Goal: Task Accomplishment & Management: Manage account settings

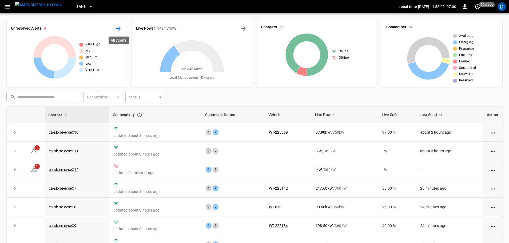
click at [120, 29] on icon "All Alerts" at bounding box center [118, 28] width 4 height 4
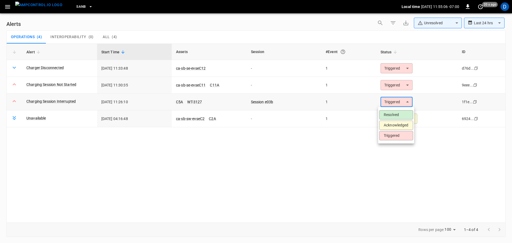
click at [402, 99] on body "**********" at bounding box center [256, 120] width 512 height 241
click at [388, 114] on li "Resolved" at bounding box center [396, 114] width 34 height 9
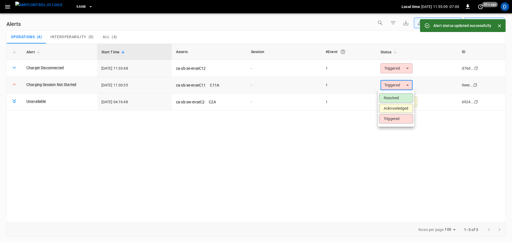
click at [393, 87] on body "**********" at bounding box center [256, 120] width 512 height 241
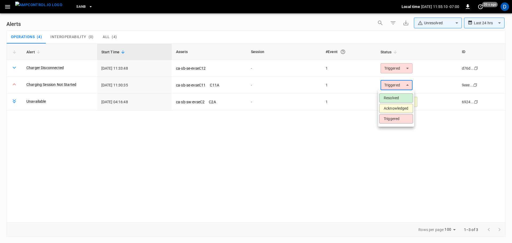
click at [387, 109] on li "Acknowledged" at bounding box center [396, 108] width 34 height 9
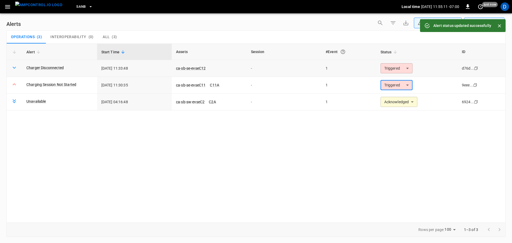
click at [390, 69] on body "**********" at bounding box center [256, 120] width 512 height 241
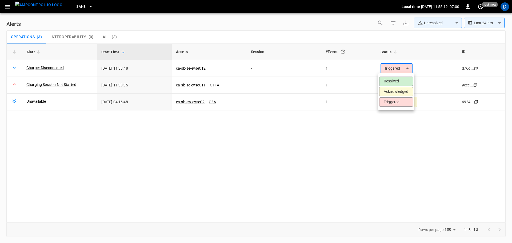
click at [389, 90] on li "Acknowledged" at bounding box center [396, 91] width 34 height 9
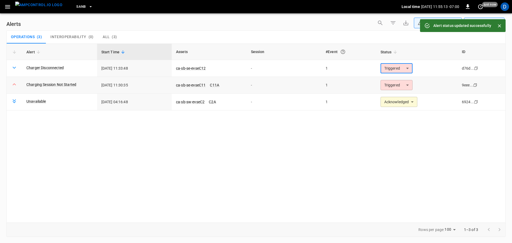
type input "**********"
click at [45, 8] on img "menu" at bounding box center [38, 5] width 47 height 7
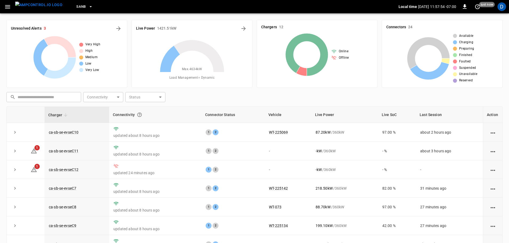
click at [88, 5] on icon "button" at bounding box center [90, 6] width 5 height 5
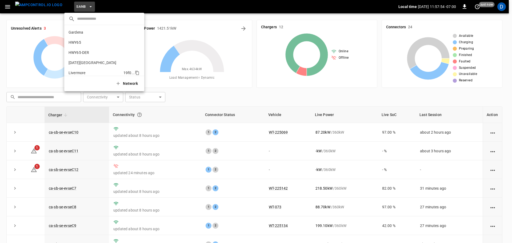
scroll to position [45, 0]
click at [73, 38] on p "PoLB" at bounding box center [95, 37] width 52 height 5
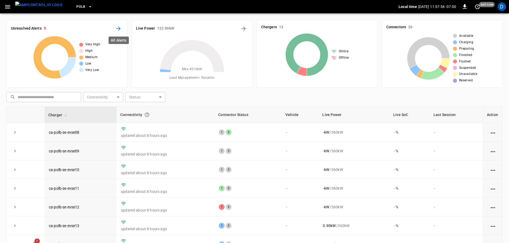
click at [120, 27] on icon "All Alerts" at bounding box center [118, 28] width 6 height 6
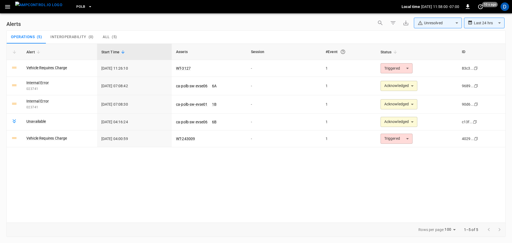
click at [29, 8] on img "menu" at bounding box center [38, 5] width 47 height 7
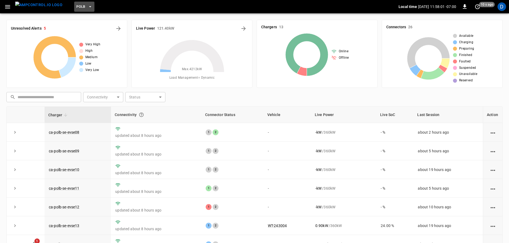
click at [87, 8] on icon "button" at bounding box center [89, 6] width 5 height 5
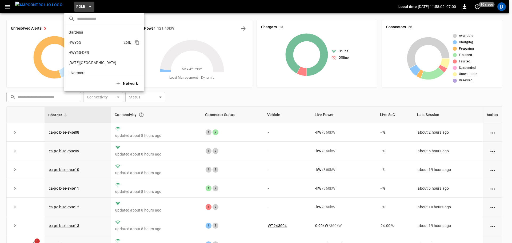
click at [85, 39] on li "HWY65 26fb ..." at bounding box center [104, 42] width 80 height 10
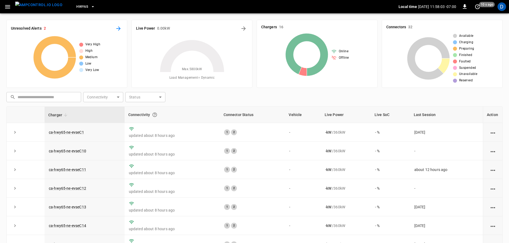
click at [119, 27] on icon "All Alerts" at bounding box center [118, 28] width 4 height 4
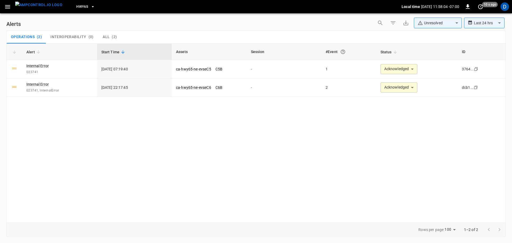
click at [77, 10] on span "HWY65" at bounding box center [82, 7] width 12 height 6
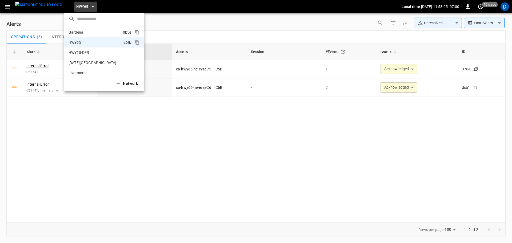
scroll to position [9, 0]
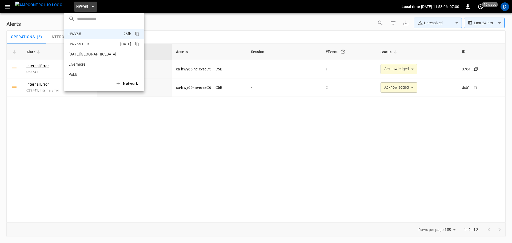
click at [77, 44] on p "HWY65-DER" at bounding box center [94, 43] width 50 height 5
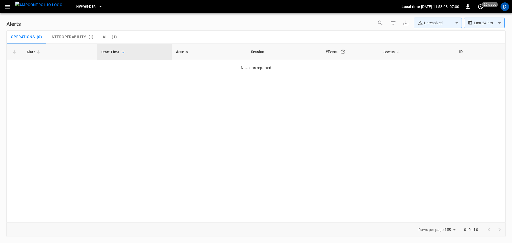
click at [35, 5] on img "menu" at bounding box center [38, 5] width 47 height 7
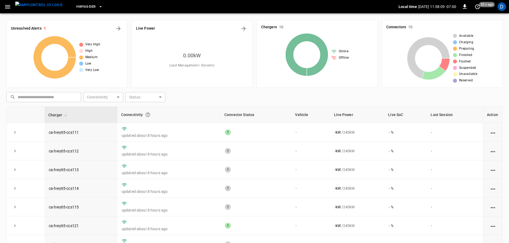
click at [81, 7] on span "HWY65-DER" at bounding box center [85, 7] width 19 height 6
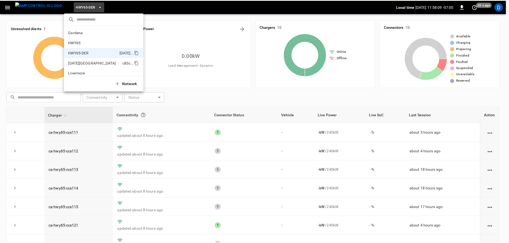
scroll to position [19, 0]
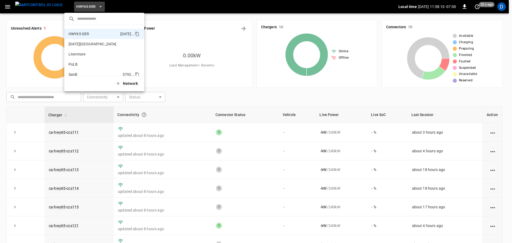
click at [76, 72] on p "SanB" at bounding box center [95, 74] width 52 height 5
